Goal: Navigation & Orientation: Find specific page/section

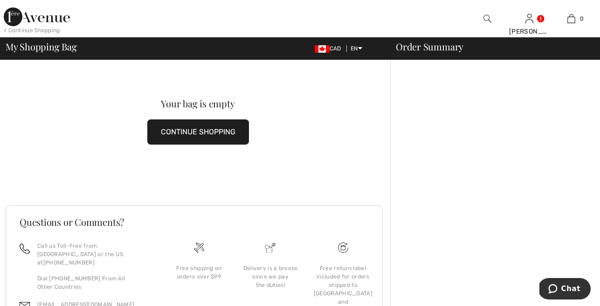
click at [487, 17] on img at bounding box center [488, 18] width 8 height 11
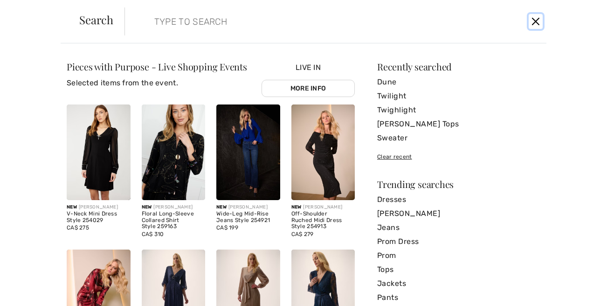
click at [536, 17] on button "Close" at bounding box center [536, 21] width 14 height 15
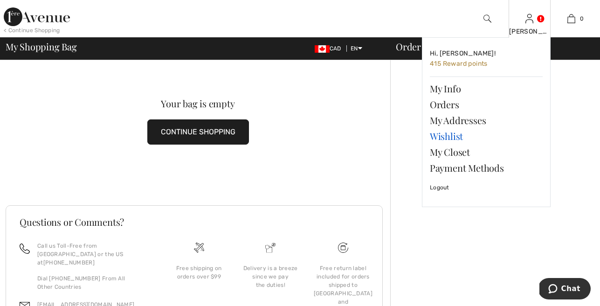
click at [446, 135] on link "Wishlist" at bounding box center [486, 136] width 113 height 16
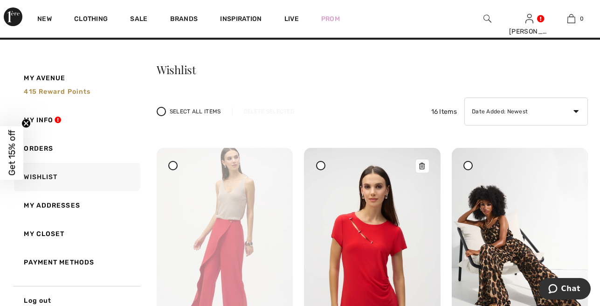
scroll to position [17, 0]
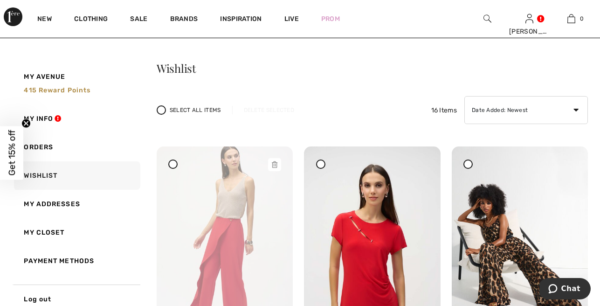
click at [276, 163] on icon at bounding box center [275, 164] width 6 height 7
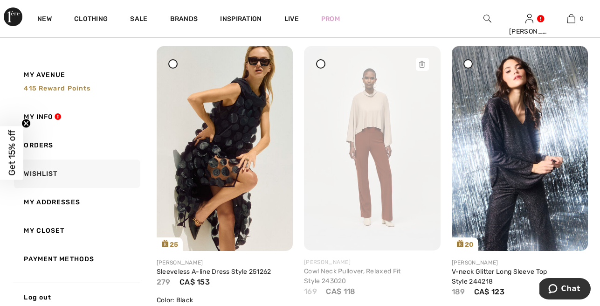
scroll to position [696, 0]
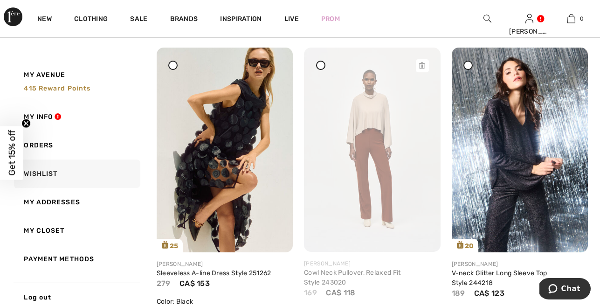
click at [422, 69] on icon at bounding box center [422, 66] width 6 height 7
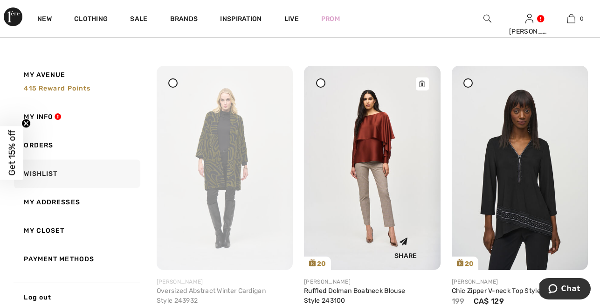
scroll to position [970, 0]
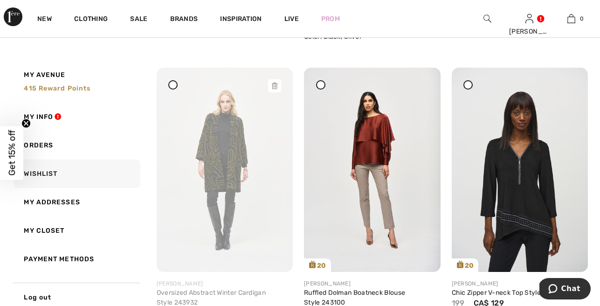
click at [275, 89] on icon at bounding box center [275, 86] width 6 height 7
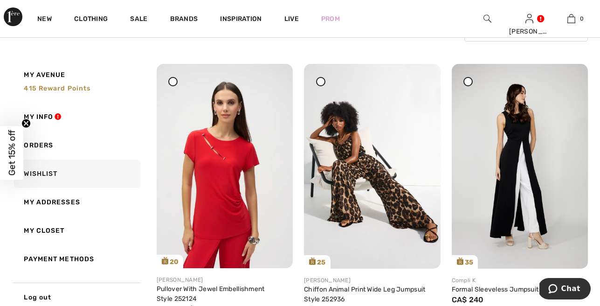
scroll to position [0, 0]
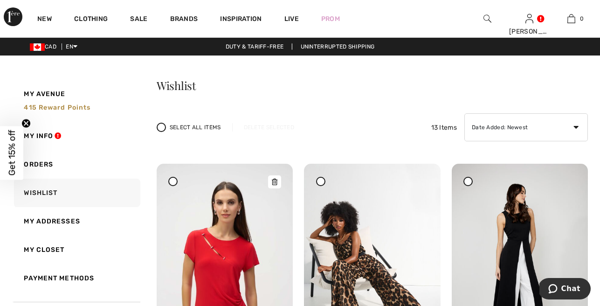
click at [274, 181] on icon at bounding box center [275, 182] width 6 height 7
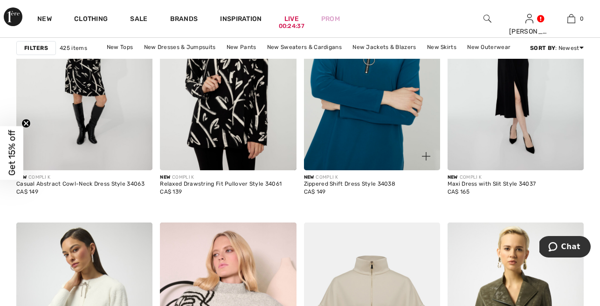
scroll to position [1611, 0]
